Goal: Task Accomplishment & Management: Use online tool/utility

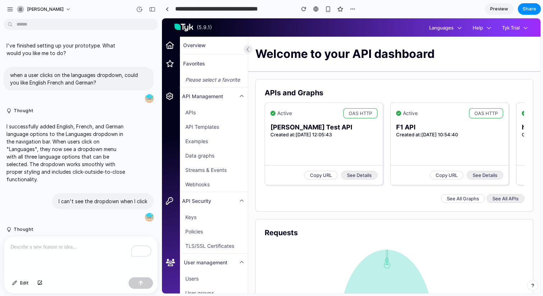
scroll to position [361, 0]
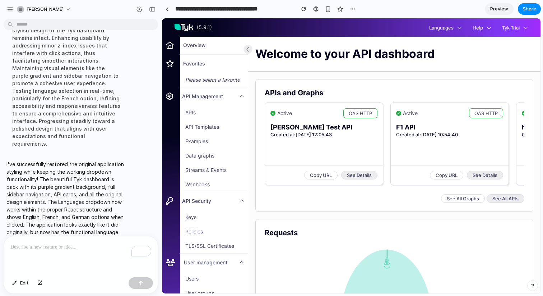
click at [457, 29] on icon "button" at bounding box center [459, 28] width 5 height 5
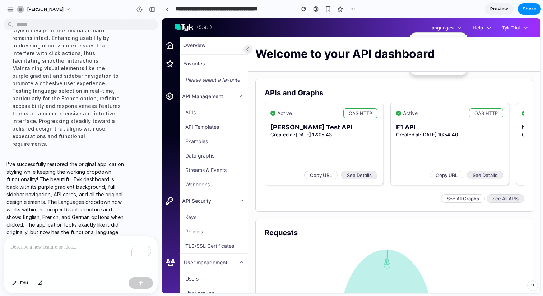
click at [457, 29] on icon "button" at bounding box center [459, 28] width 5 height 5
click at [30, 256] on div "To enrich screen reader interactions, please activate Accessibility in Grammarl…" at bounding box center [81, 255] width 154 height 38
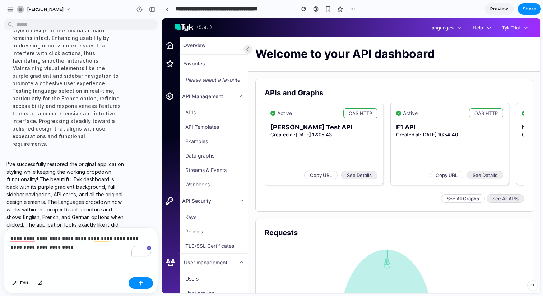
click at [75, 245] on p "**********" at bounding box center [80, 242] width 141 height 17
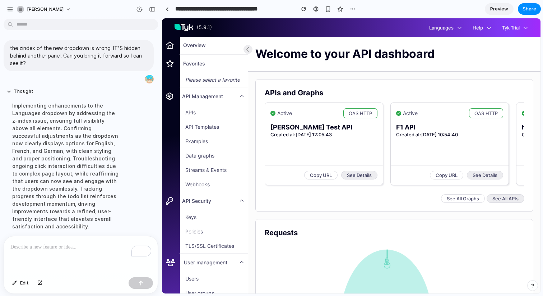
scroll to position [495, 0]
